Goal: Task Accomplishment & Management: Manage account settings

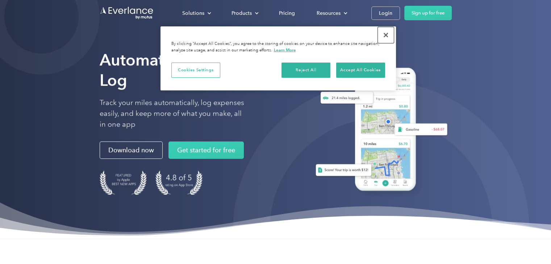
click at [384, 33] on button "Close" at bounding box center [386, 35] width 16 height 16
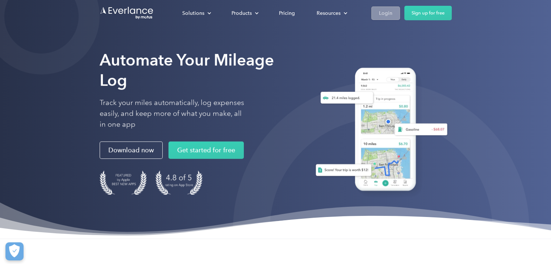
click at [383, 8] on link "Login" at bounding box center [385, 13] width 29 height 13
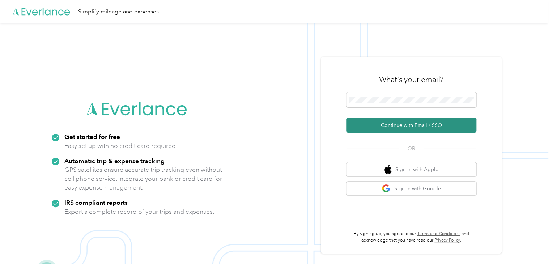
click at [401, 126] on button "Continue with Email / SSO" at bounding box center [411, 125] width 130 height 15
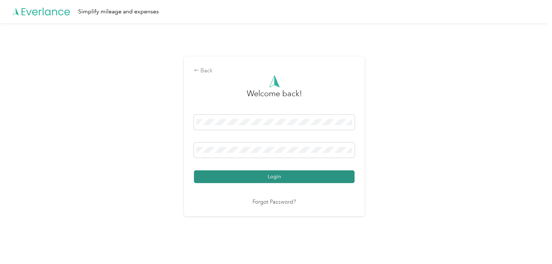
click at [293, 178] on button "Login" at bounding box center [274, 177] width 161 height 13
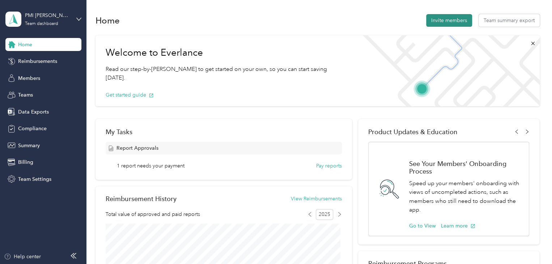
click at [440, 25] on button "Invite members" at bounding box center [449, 20] width 46 height 13
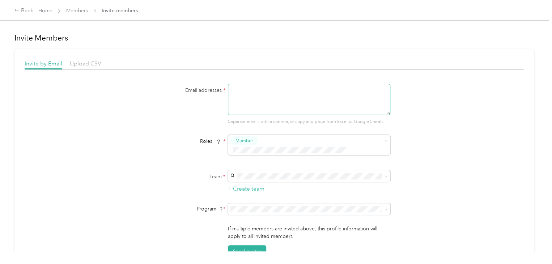
click at [238, 88] on textarea at bounding box center [309, 99] width 163 height 31
click at [239, 140] on span "Member" at bounding box center [244, 141] width 17 height 7
click at [249, 154] on span "Member" at bounding box center [245, 153] width 17 height 7
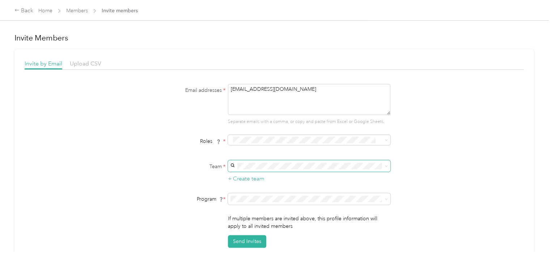
click at [248, 169] on span at bounding box center [309, 166] width 163 height 12
click at [241, 174] on div "PM No managers" at bounding box center [308, 182] width 152 height 17
click at [254, 241] on button "Send Invites" at bounding box center [247, 241] width 38 height 13
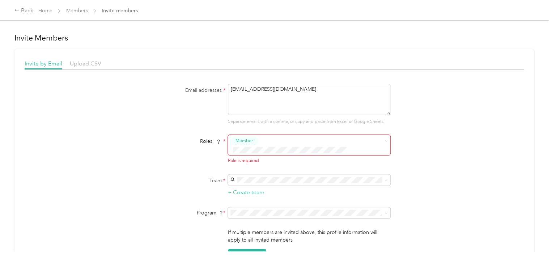
click at [256, 144] on div "Member" at bounding box center [245, 140] width 28 height 9
click at [257, 154] on button "Member" at bounding box center [246, 153] width 28 height 9
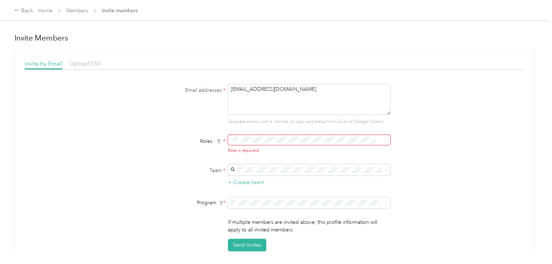
click at [256, 151] on button "Member" at bounding box center [246, 152] width 28 height 9
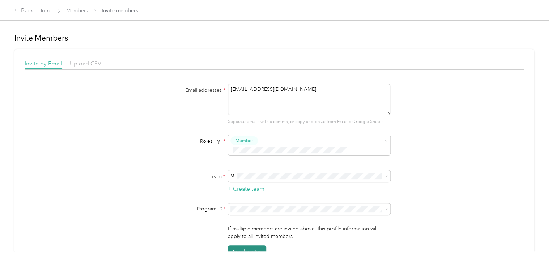
click at [255, 245] on button "Send Invites" at bounding box center [247, 251] width 38 height 13
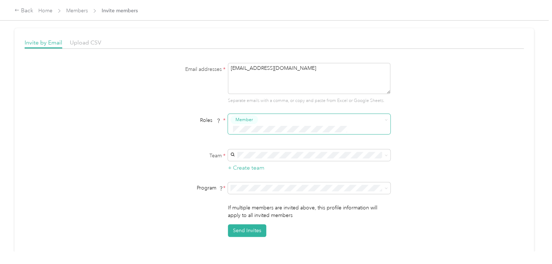
scroll to position [16, 0]
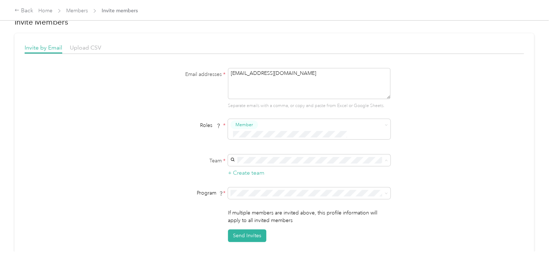
click at [242, 161] on div "PM No managers" at bounding box center [308, 168] width 152 height 17
click at [233, 230] on button "Send Invites" at bounding box center [247, 236] width 38 height 13
click at [248, 230] on button "Send Invites" at bounding box center [247, 236] width 38 height 13
click at [309, 73] on textarea "hgraham@pmisolisproperties.com" at bounding box center [309, 83] width 163 height 31
type textarea "hgraham@pmisolisproperties.com"
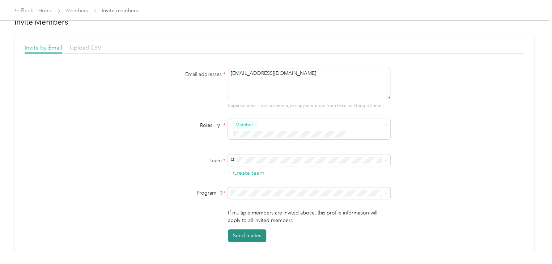
click at [240, 230] on button "Send Invites" at bounding box center [247, 236] width 38 height 13
